Goal: Task Accomplishment & Management: Complete application form

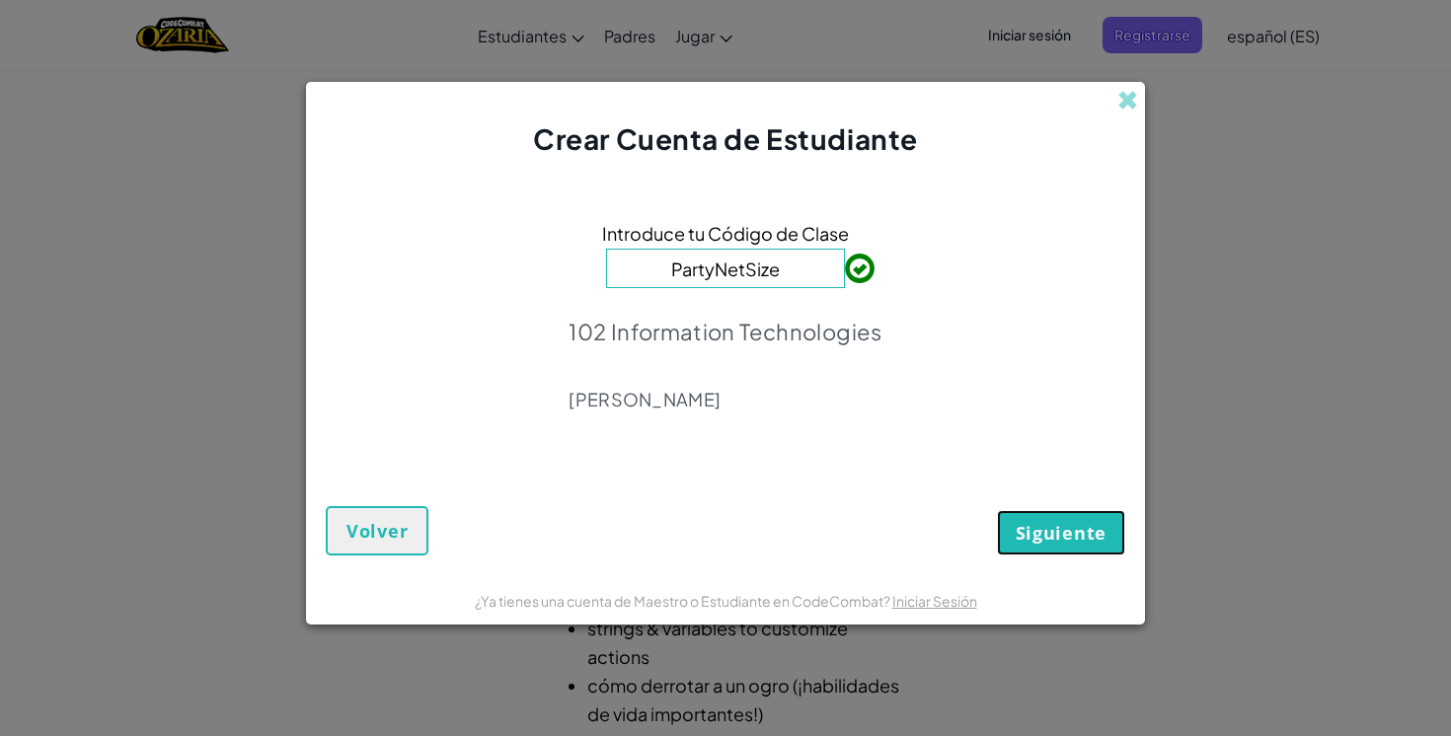
click at [1039, 524] on span "Siguiente" at bounding box center [1060, 533] width 91 height 24
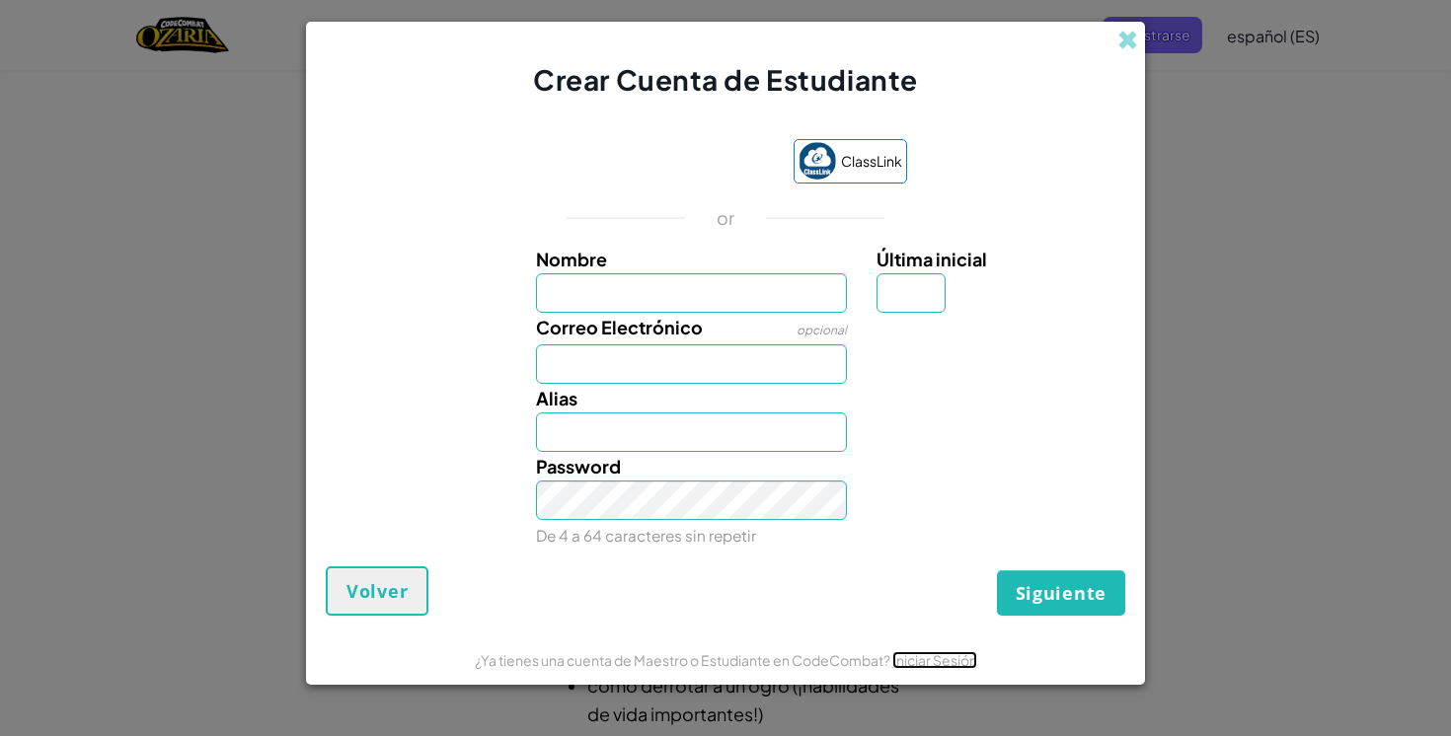
click at [927, 658] on link "Iniciar Sesión" at bounding box center [934, 660] width 85 height 18
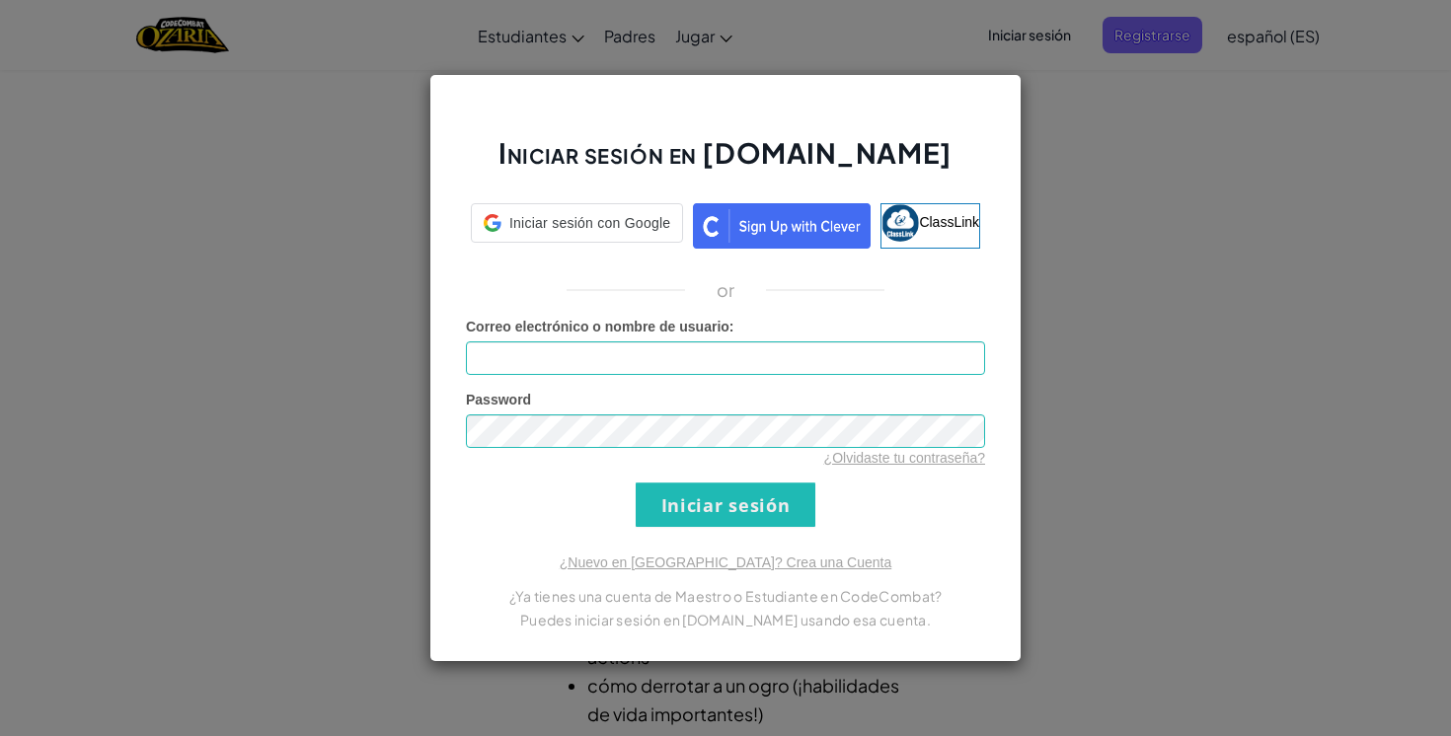
type input "[PERSON_NAME]"
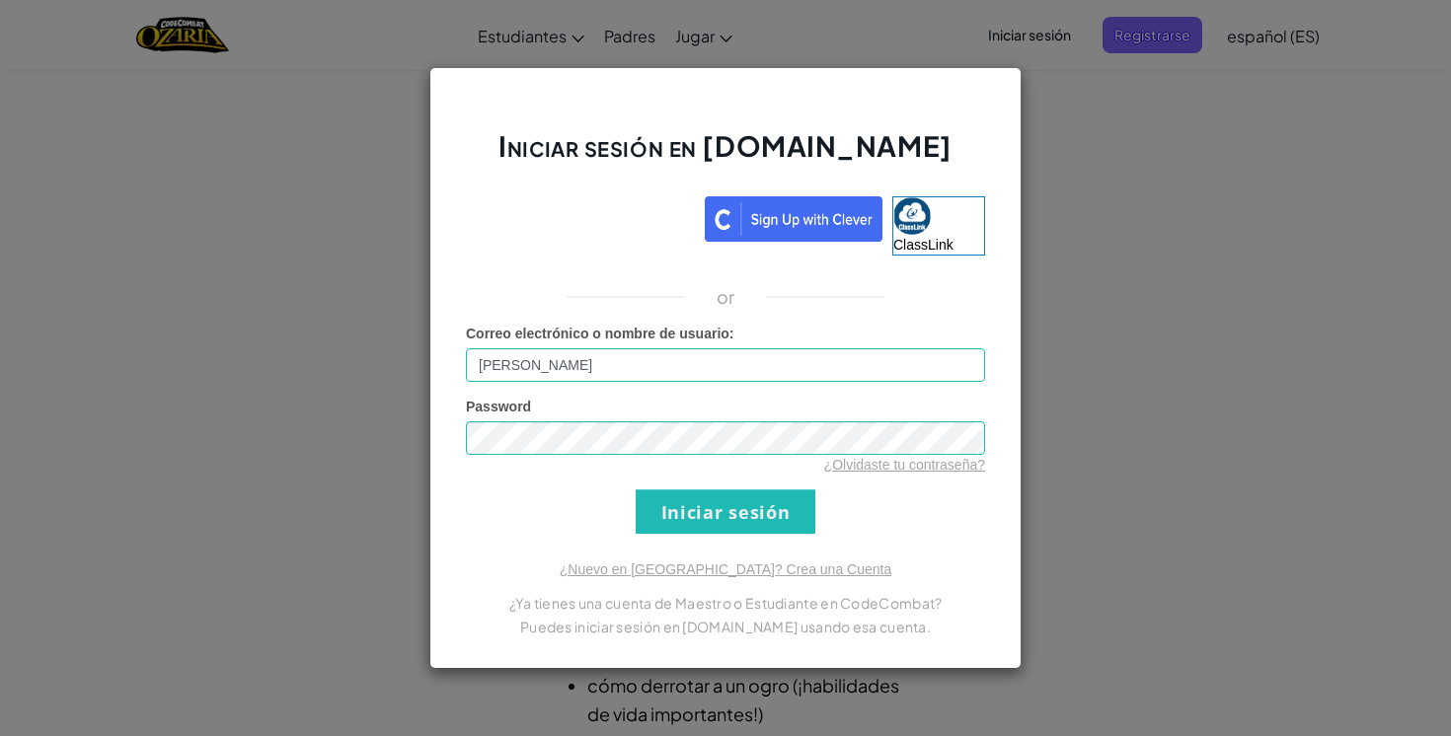
click at [768, 540] on div "Iniciar sesión en [DOMAIN_NAME] ClassLink or Error desconocido. Correo electrón…" at bounding box center [725, 368] width 592 height 602
click at [782, 524] on input "Iniciar sesión" at bounding box center [725, 511] width 180 height 44
